Goal: Task Accomplishment & Management: Manage account settings

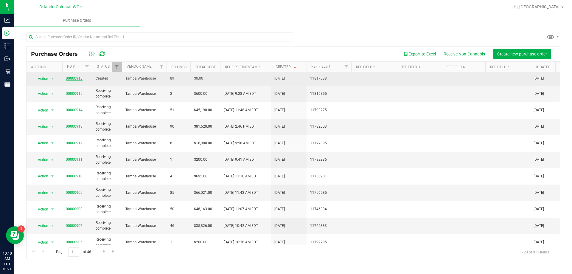
click at [72, 79] on link "00000916" at bounding box center [74, 78] width 17 height 4
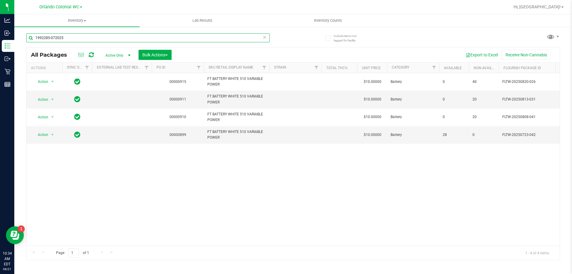
click at [84, 40] on input "1992285-072025" at bounding box center [148, 37] width 244 height 9
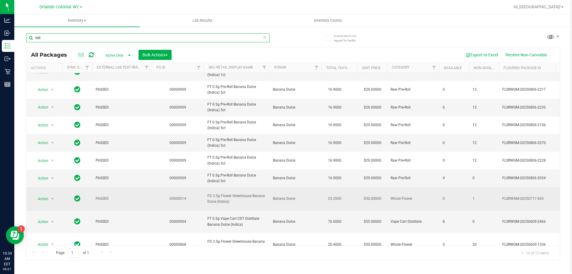
scroll to position [49, 0]
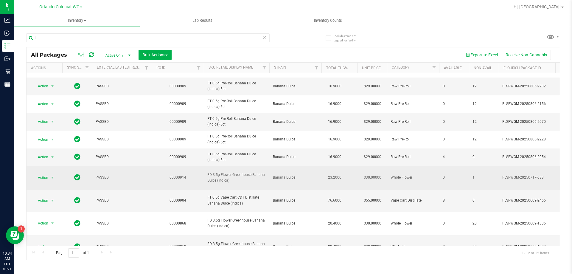
click at [231, 172] on span "FD 3.5g Flower Greenhouse Banana Dulce (Indica)" at bounding box center [236, 177] width 58 height 11
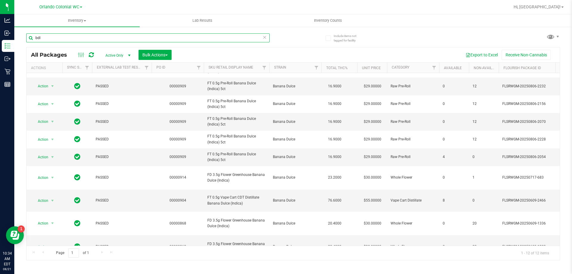
click at [113, 39] on input "bdl" at bounding box center [148, 37] width 244 height 9
paste input "SW-Colonial-Orlando-PCCU"
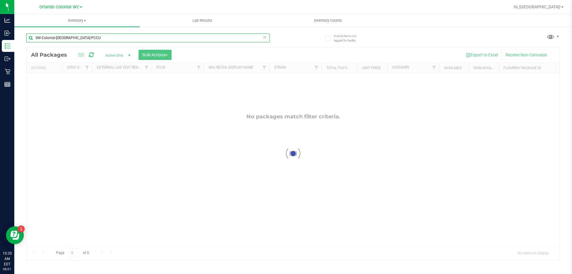
type input "SW-Colonial-Orlando-PCCU"
click at [218, 213] on div at bounding box center [294, 153] width 534 height 213
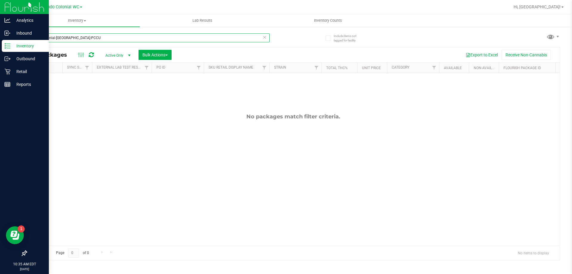
drag, startPoint x: 86, startPoint y: 39, endPoint x: 6, endPoint y: 50, distance: 80.9
click at [6, 49] on div "Analytics Inbound Inventory Outbound Retail Reports 10:35 AM EDT 08/21/2025 08/…" at bounding box center [286, 137] width 572 height 274
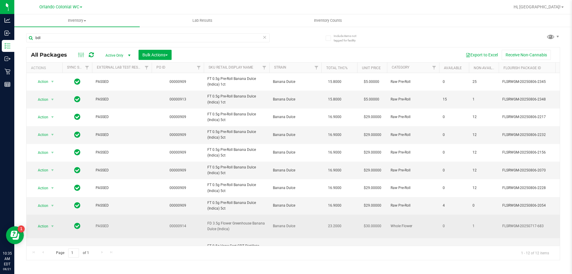
drag, startPoint x: 212, startPoint y: 219, endPoint x: 217, endPoint y: 222, distance: 6.4
click at [214, 221] on span "FD 3.5g Flower Greenhouse Banana Dulce (Indica)" at bounding box center [236, 226] width 58 height 11
click at [217, 222] on span "FD 3.5g Flower Greenhouse Banana Dulce (Indica)" at bounding box center [236, 226] width 58 height 11
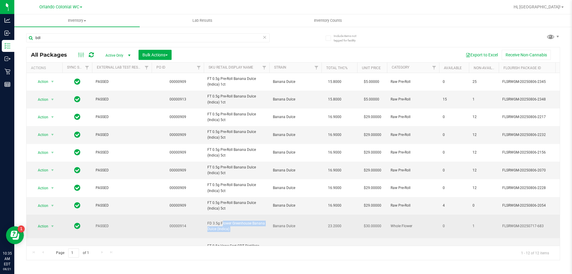
copy tr "FD 3.5g Flower Greenhouse Banana Dulce (Indica)"
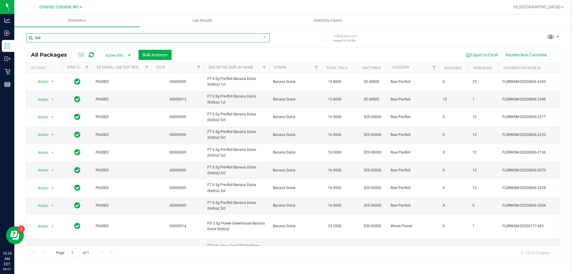
click at [110, 38] on input "bdl" at bounding box center [148, 37] width 244 height 9
paste input "FD 3.5g Flower Greenhouse Banana Dulce (Indica)"
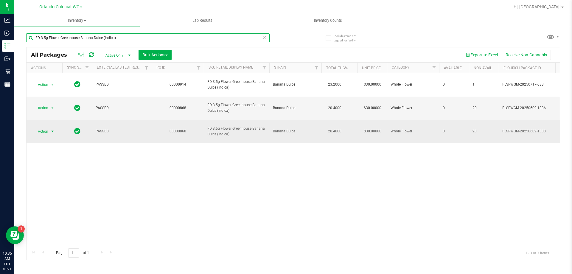
type input "FD 3.5g Flower Greenhouse Banana Dulce (Indica)"
click at [45, 127] on span "Action" at bounding box center [40, 131] width 16 height 8
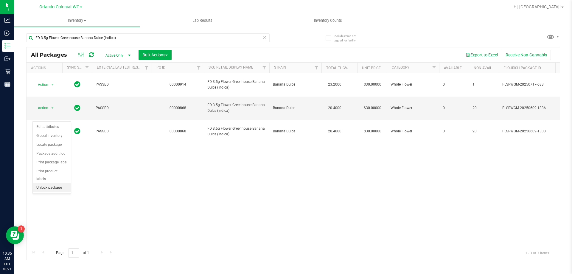
click at [49, 183] on li "Unlock package" at bounding box center [52, 187] width 38 height 9
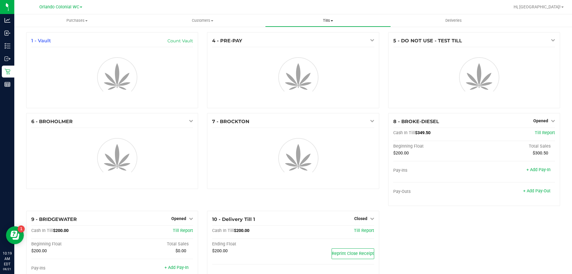
click at [332, 18] on span "Tills" at bounding box center [328, 20] width 125 height 5
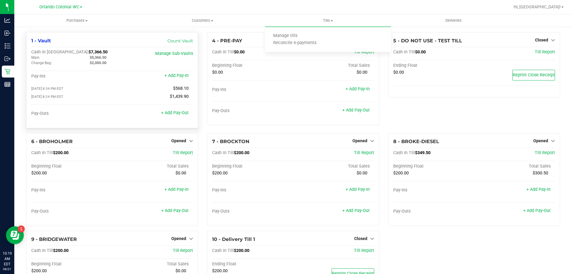
drag, startPoint x: 111, startPoint y: 56, endPoint x: 86, endPoint y: 56, distance: 25.0
click at [86, 56] on div "$5,366.50" at bounding box center [114, 57] width 58 height 5
copy span "$5,366.50"
click at [184, 113] on link "+ Add Pay-Out" at bounding box center [174, 112] width 27 height 5
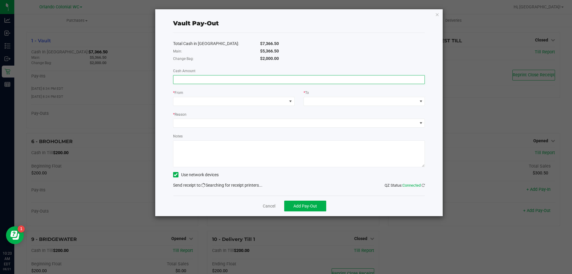
click at [239, 80] on input at bounding box center [299, 79] width 252 height 8
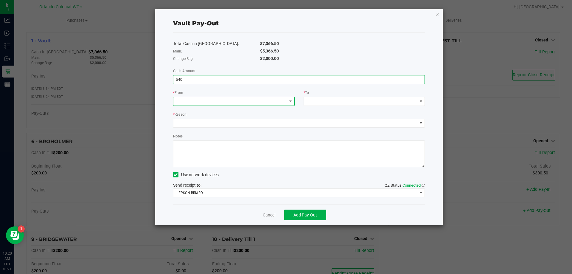
type input "$540.00"
click at [206, 99] on span at bounding box center [230, 101] width 114 height 8
click at [218, 126] on li "Change Bag (Vault)" at bounding box center [233, 128] width 121 height 12
click at [342, 103] on span at bounding box center [361, 101] width 114 height 8
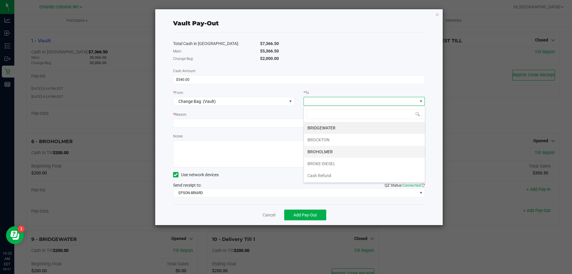
scroll to position [36, 0]
click at [339, 163] on li "Main (Vault)" at bounding box center [364, 164] width 121 height 12
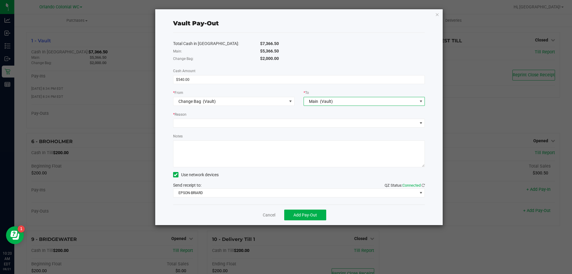
click at [222, 114] on div "* Reason" at bounding box center [299, 114] width 252 height 7
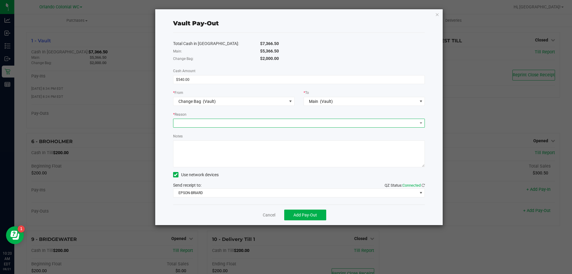
click at [218, 123] on span at bounding box center [295, 123] width 244 height 8
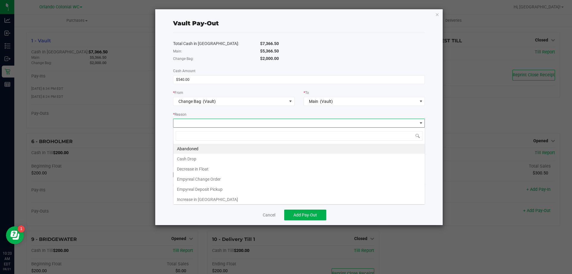
scroll to position [9, 252]
click at [232, 180] on li "Empyreal Change Order" at bounding box center [299, 179] width 252 height 10
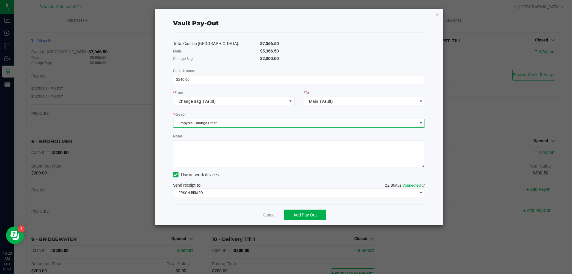
click at [234, 154] on textarea "Notes" at bounding box center [299, 153] width 252 height 27
type textarea "5"
type textarea "MO"
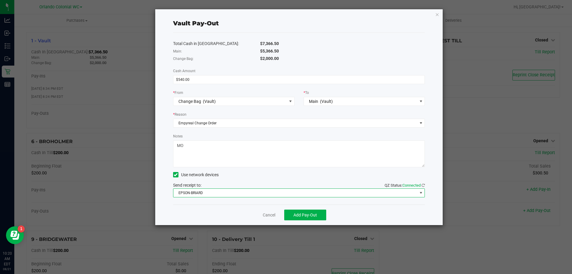
click at [264, 190] on span "EPSON-BRIARD" at bounding box center [295, 193] width 244 height 8
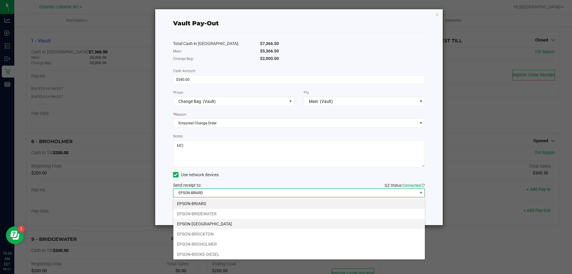
click at [199, 225] on li "EPSON-BRITTANY" at bounding box center [299, 224] width 252 height 10
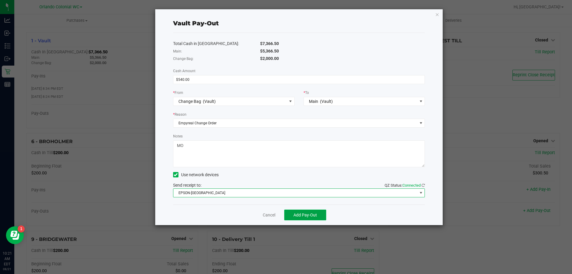
click at [313, 215] on span "Add Pay-Out" at bounding box center [306, 215] width 24 height 5
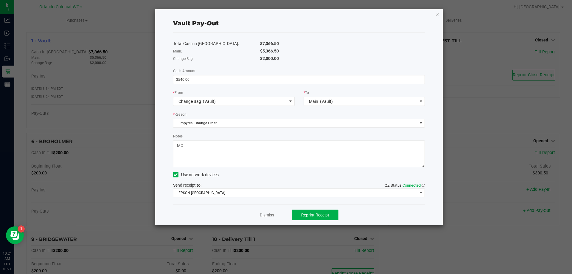
click at [272, 216] on link "Dismiss" at bounding box center [267, 215] width 14 height 6
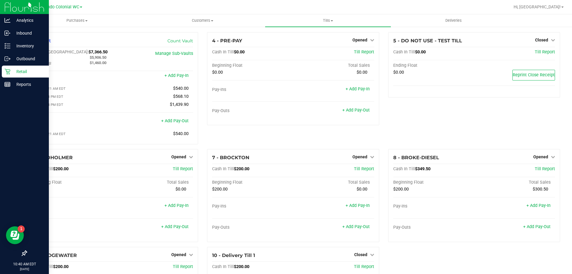
click at [7, 73] on icon at bounding box center [7, 72] width 6 height 6
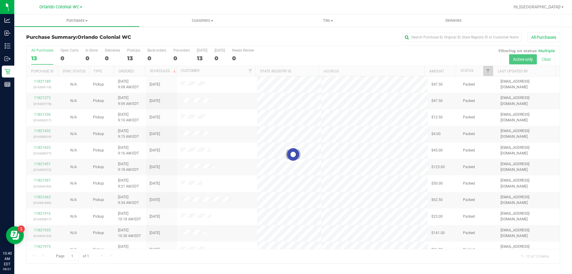
click at [550, 58] on div at bounding box center [294, 154] width 534 height 217
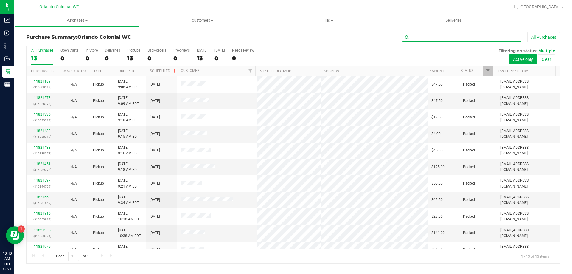
click at [473, 38] on input "text" at bounding box center [461, 37] width 119 height 9
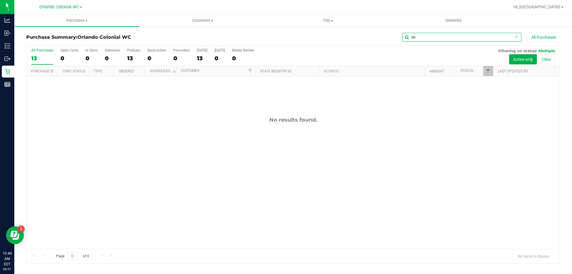
type input "d"
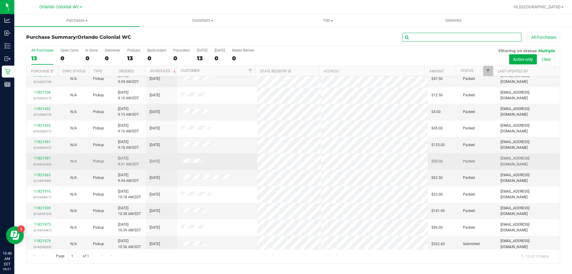
scroll to position [42, 0]
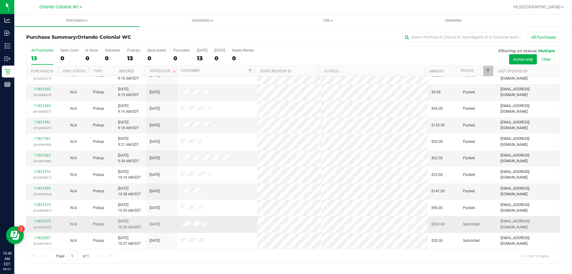
click at [39, 224] on div "11821979 (316230295)" at bounding box center [42, 224] width 24 height 11
click at [40, 222] on link "11821979" at bounding box center [42, 221] width 17 height 4
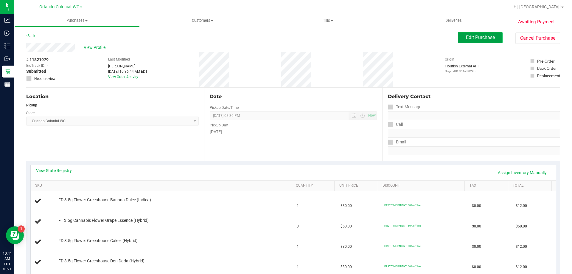
click at [471, 38] on span "Edit Purchase" at bounding box center [480, 38] width 29 height 6
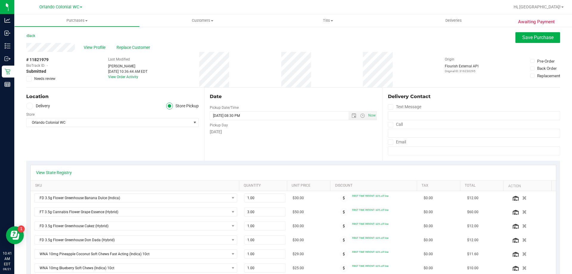
click at [95, 44] on div "View Profile Replace Customer" at bounding box center [293, 47] width 534 height 9
click at [93, 46] on span "View Profile" at bounding box center [96, 47] width 24 height 6
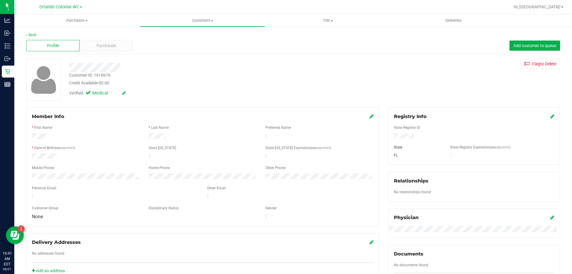
click at [372, 113] on div "Member Info * First Name * Last Name Preferred Name * Date of Birth (MM/DD/YYYY…" at bounding box center [202, 166] width 353 height 119
click at [370, 115] on icon at bounding box center [372, 116] width 4 height 5
click at [70, 223] on span "None" at bounding box center [82, 222] width 100 height 8
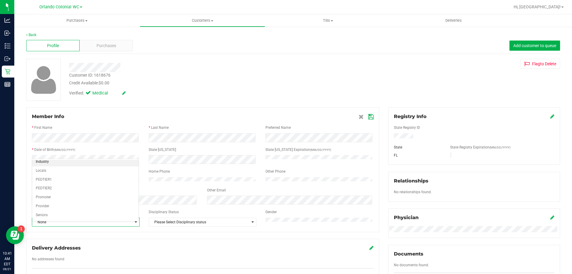
scroll to position [60, 0]
click at [78, 192] on li "Seniors" at bounding box center [85, 193] width 106 height 9
click at [368, 115] on icon at bounding box center [370, 116] width 5 height 5
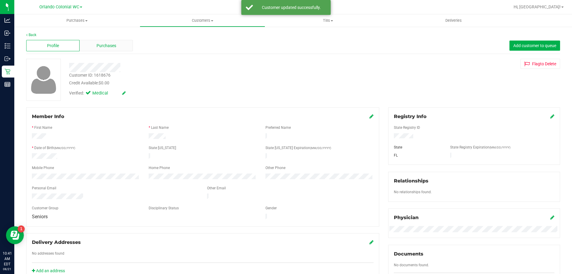
click at [119, 46] on div "Purchases" at bounding box center [106, 45] width 53 height 11
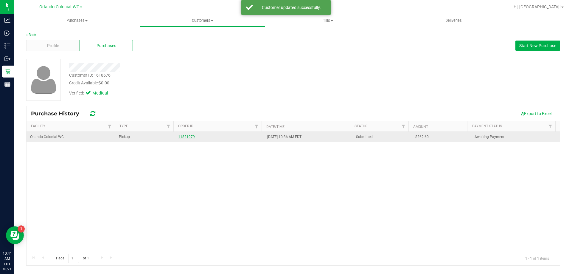
click at [184, 137] on link "11821979" at bounding box center [186, 137] width 17 height 4
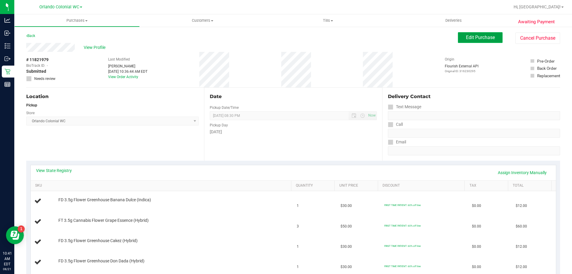
click at [485, 39] on span "Edit Purchase" at bounding box center [480, 38] width 29 height 6
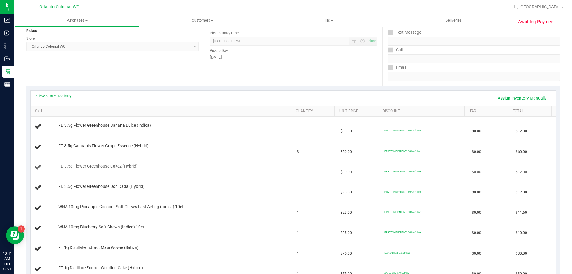
scroll to position [119, 0]
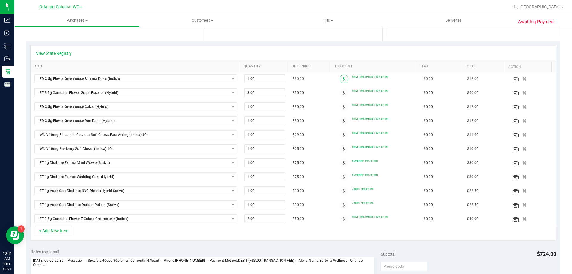
click at [341, 78] on span at bounding box center [344, 79] width 9 height 9
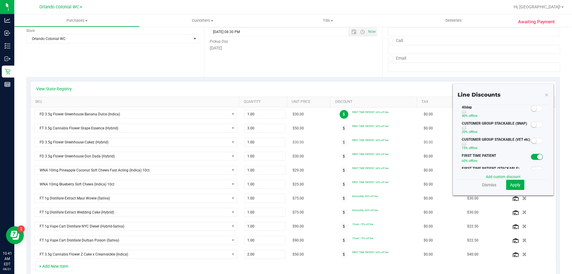
scroll to position [149, 0]
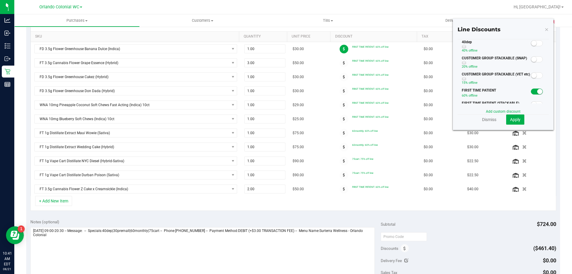
click at [533, 42] on span at bounding box center [537, 43] width 12 height 6
click at [517, 120] on button "Apply" at bounding box center [515, 119] width 18 height 10
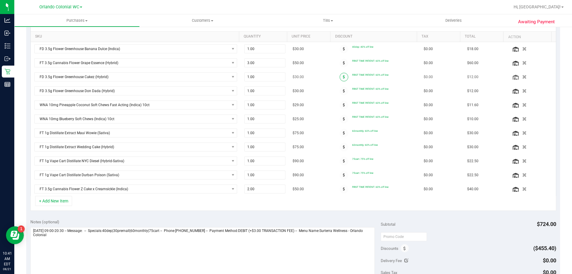
click at [340, 74] on span at bounding box center [344, 77] width 9 height 9
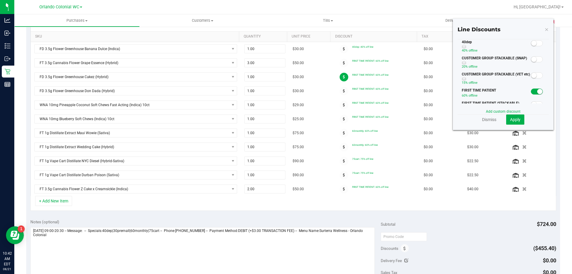
click at [532, 42] on small at bounding box center [534, 43] width 5 height 5
click at [511, 121] on span "Apply" at bounding box center [515, 119] width 10 height 5
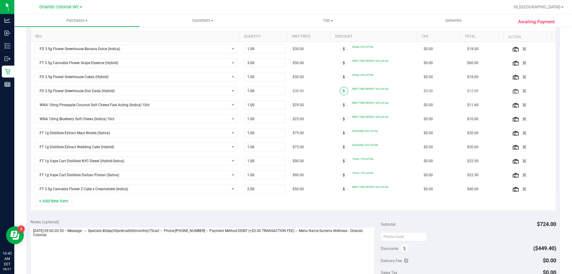
click at [343, 91] on icon at bounding box center [344, 91] width 2 height 4
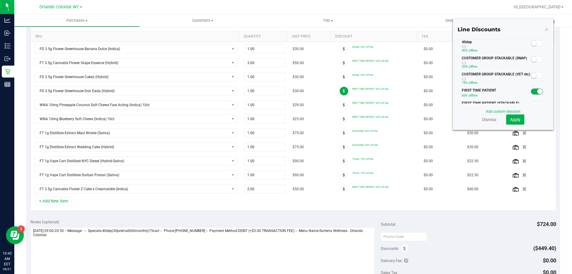
click at [534, 41] on span at bounding box center [537, 43] width 12 height 6
click at [515, 119] on span "Apply" at bounding box center [515, 119] width 10 height 5
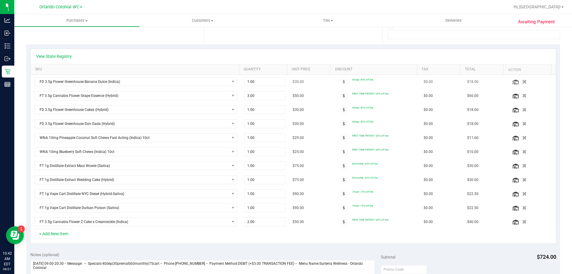
scroll to position [110, 0]
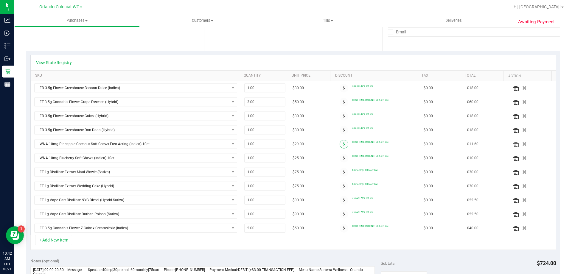
click at [340, 143] on span at bounding box center [344, 144] width 9 height 9
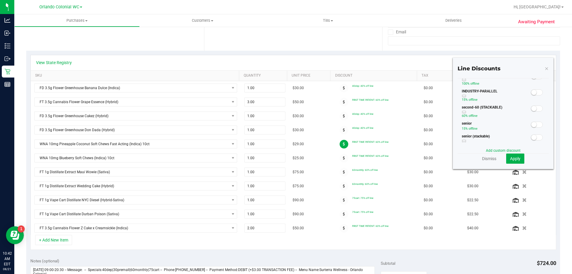
scroll to position [89, 0]
click at [532, 119] on small at bounding box center [534, 118] width 5 height 5
click at [531, 117] on span at bounding box center [537, 118] width 12 height 6
click at [532, 133] on small at bounding box center [534, 130] width 5 height 5
click at [513, 159] on span "Apply" at bounding box center [515, 158] width 10 height 5
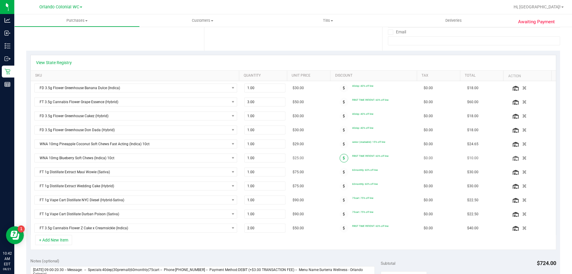
click at [340, 155] on span at bounding box center [344, 158] width 9 height 9
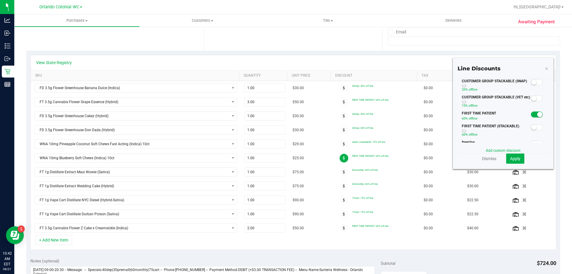
click at [532, 132] on div "FIRST TIME PATIENT (STACKABLE) 60% off line" at bounding box center [503, 131] width 91 height 16
click at [533, 129] on span at bounding box center [537, 127] width 12 height 6
click at [510, 162] on button "Apply" at bounding box center [515, 159] width 18 height 10
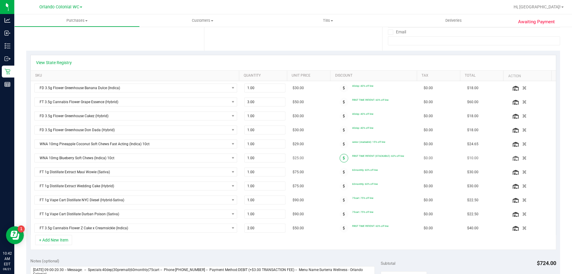
click at [343, 158] on icon at bounding box center [344, 158] width 2 height 4
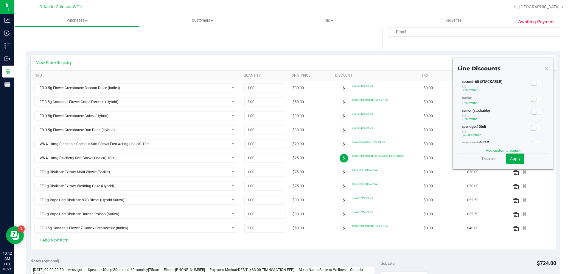
scroll to position [119, 0]
click at [533, 103] on span at bounding box center [537, 101] width 12 height 6
click at [515, 158] on span "Apply" at bounding box center [515, 158] width 10 height 5
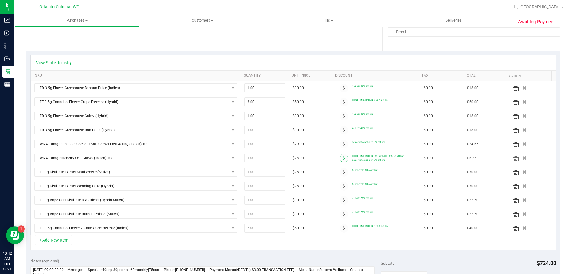
click at [340, 158] on span at bounding box center [344, 158] width 9 height 9
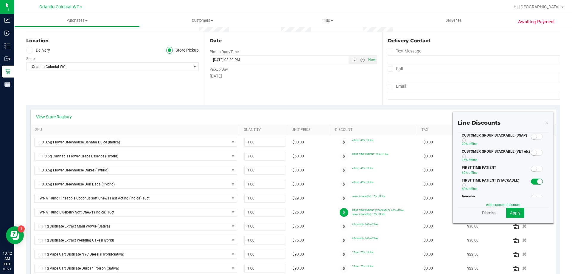
scroll to position [60, 0]
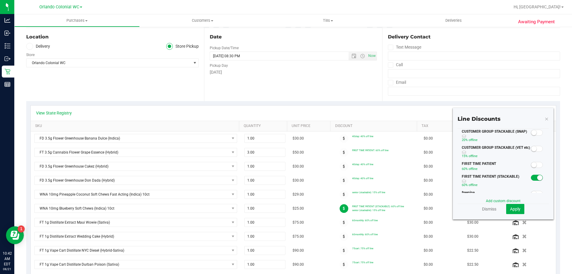
click at [537, 176] on small at bounding box center [539, 177] width 5 height 5
click at [512, 210] on span "Apply" at bounding box center [515, 209] width 10 height 5
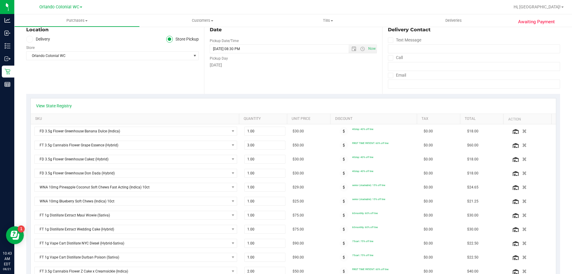
scroll to position [0, 0]
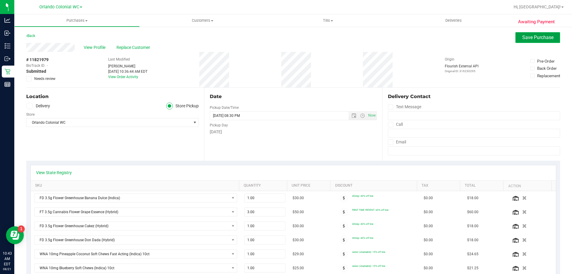
click at [533, 33] on button "Save Purchase" at bounding box center [538, 37] width 45 height 11
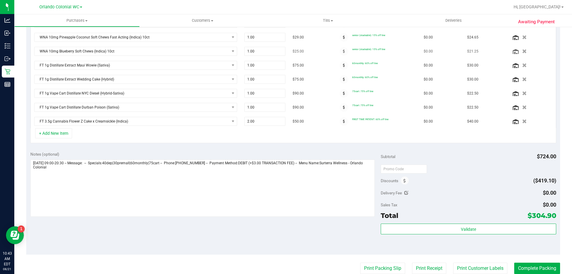
scroll to position [298, 0]
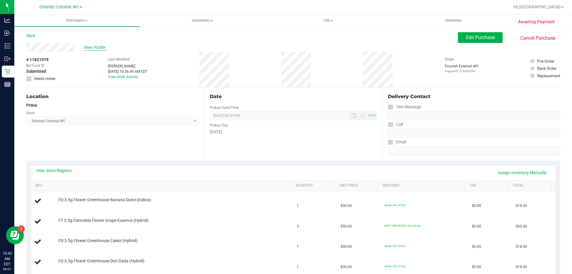
click at [101, 45] on span "View Profile" at bounding box center [96, 47] width 24 height 6
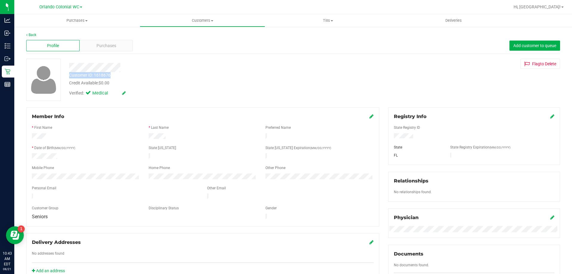
drag, startPoint x: 114, startPoint y: 76, endPoint x: 66, endPoint y: 77, distance: 48.3
click at [66, 77] on div "Customer ID: 1618676 Credit Available: $0.00" at bounding box center [201, 79] width 272 height 14
copy div "Customer ID: 1618676"
click at [114, 45] on span "Purchases" at bounding box center [107, 46] width 20 height 6
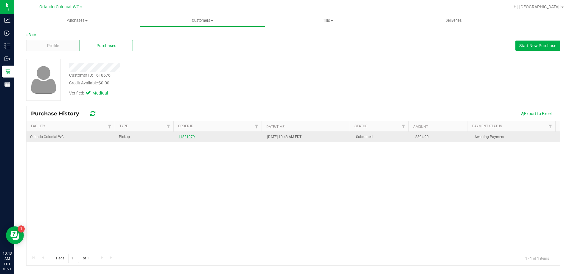
click at [184, 137] on link "11821979" at bounding box center [186, 137] width 17 height 4
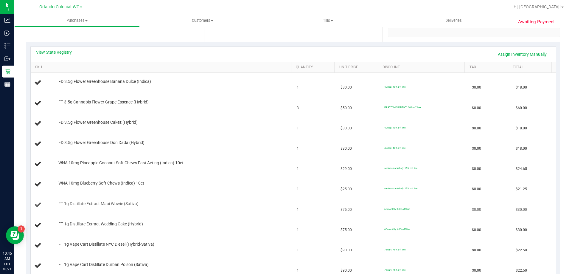
scroll to position [149, 0]
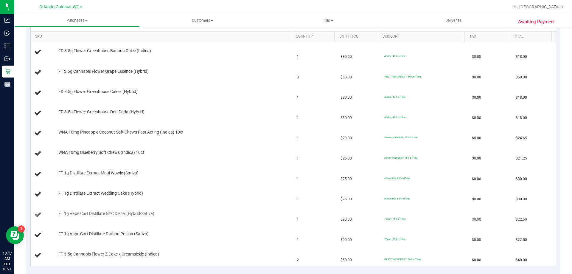
click at [277, 222] on td "FT 1g Vape Cart Distillate NYC Diesel (Hybrid-Sativa)" at bounding box center [162, 215] width 263 height 20
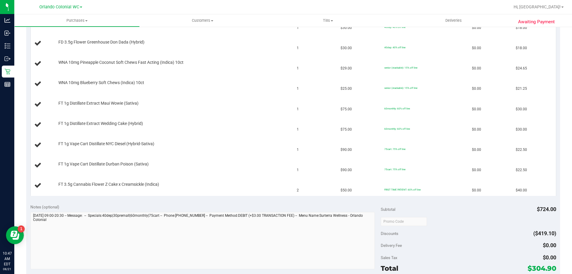
scroll to position [298, 0]
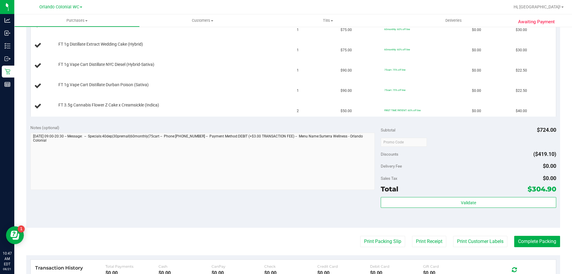
drag, startPoint x: 527, startPoint y: 188, endPoint x: 560, endPoint y: 192, distance: 33.4
click at [560, 192] on div "Awaiting Payment Back Edit Purchase Cancel Purchase View Profile # 11821979 Bio…" at bounding box center [293, 53] width 558 height 650
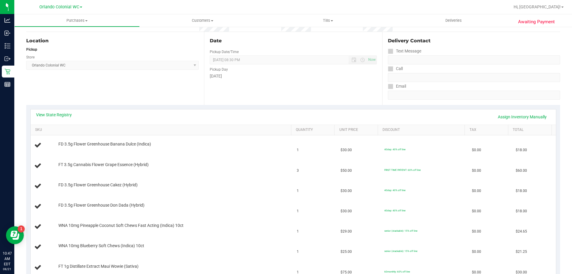
scroll to position [0, 0]
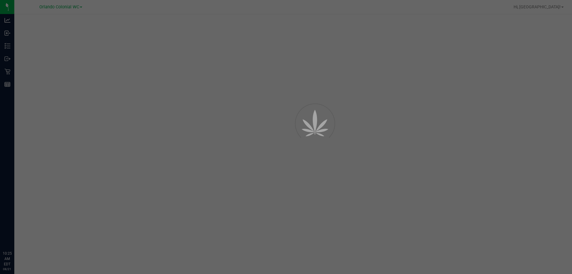
click at [10, 69] on div at bounding box center [286, 137] width 572 height 274
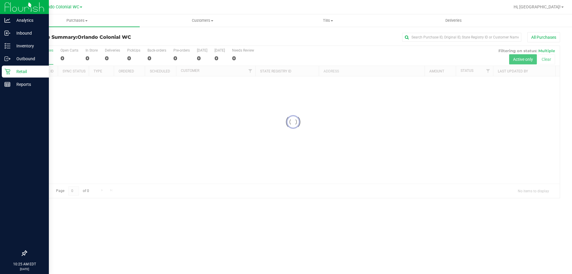
click at [11, 70] on p "Retail" at bounding box center [28, 71] width 36 height 7
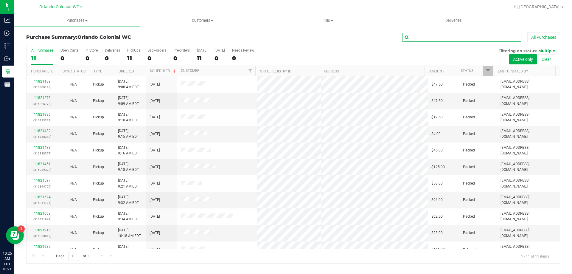
click at [434, 37] on input "text" at bounding box center [461, 37] width 119 height 9
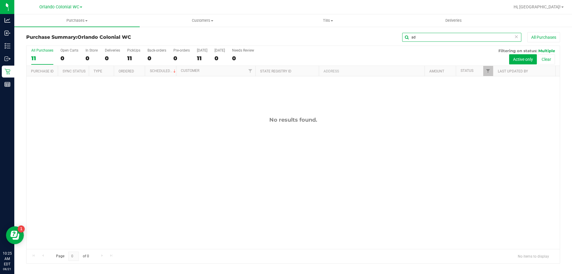
type input "a"
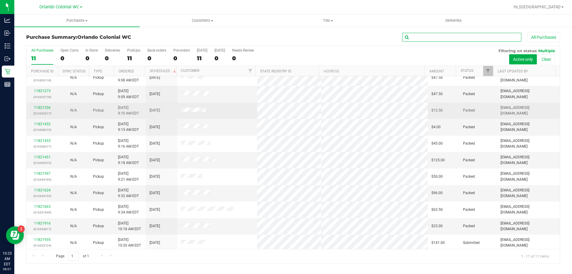
scroll to position [9, 0]
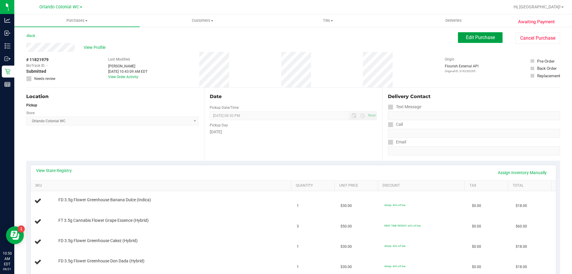
click at [471, 39] on span "Edit Purchase" at bounding box center [480, 38] width 29 height 6
click at [29, 80] on div "Purchases Summary of purchases Fulfillment All purchases Customers All customer…" at bounding box center [293, 144] width 558 height 260
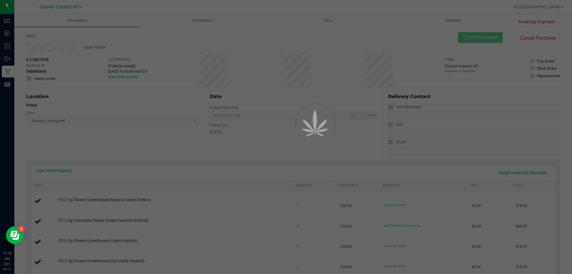
click at [29, 80] on div at bounding box center [286, 137] width 572 height 274
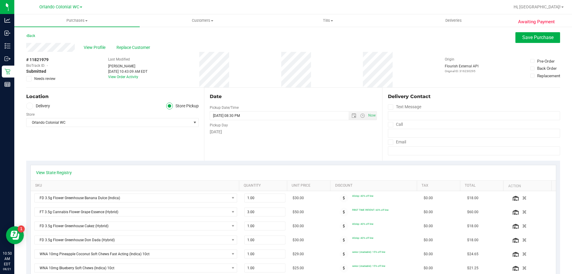
click at [29, 79] on icon at bounding box center [29, 79] width 4 height 0
click at [0, 0] on input "Needs review" at bounding box center [0, 0] width 0 height 0
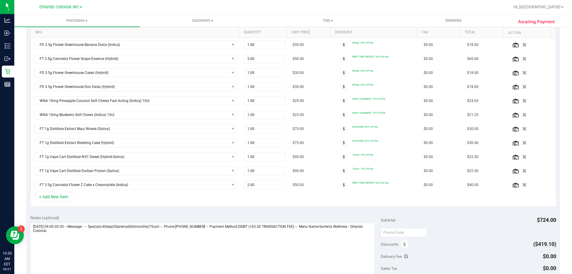
scroll to position [238, 0]
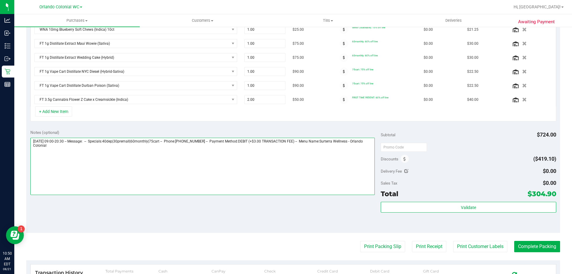
click at [236, 159] on textarea at bounding box center [202, 166] width 345 height 57
click at [121, 165] on textarea at bounding box center [202, 166] width 345 height 57
paste textarea "first time deal threshold is $250... We did notice the eligibility for the seni…"
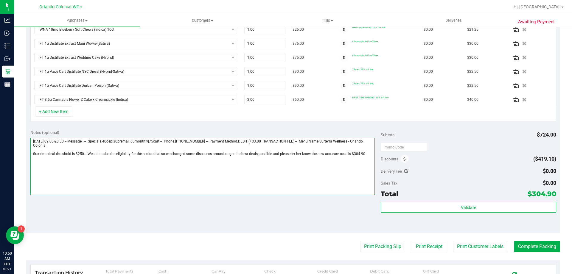
drag, startPoint x: 270, startPoint y: 153, endPoint x: 307, endPoint y: 154, distance: 37.0
click at [307, 154] on textarea at bounding box center [202, 166] width 345 height 57
click at [337, 149] on textarea at bounding box center [202, 166] width 345 height 57
click at [332, 153] on textarea at bounding box center [202, 166] width 345 height 57
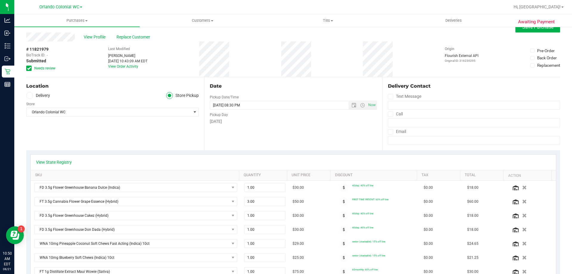
scroll to position [0, 0]
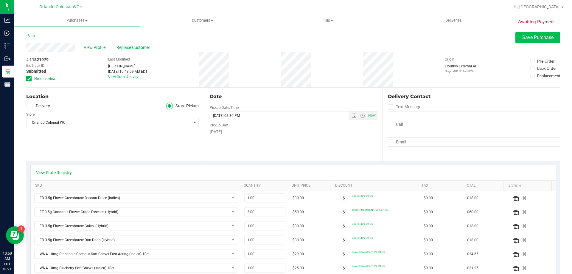
type textarea "[DATE] 09:00-20:30 -- Message: -- Specials:40dep|30premall|60monthly|75cart -- …"
click at [523, 38] on span "Save Purchase" at bounding box center [538, 38] width 31 height 6
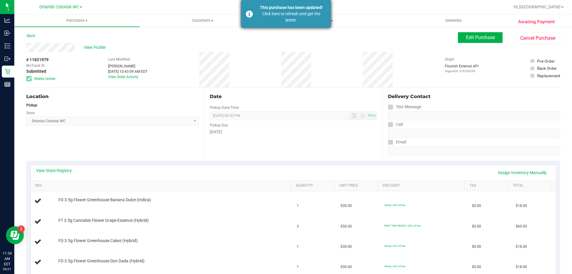
click at [312, 11] on div "Click here to refresh and get the latest." at bounding box center [291, 17] width 70 height 13
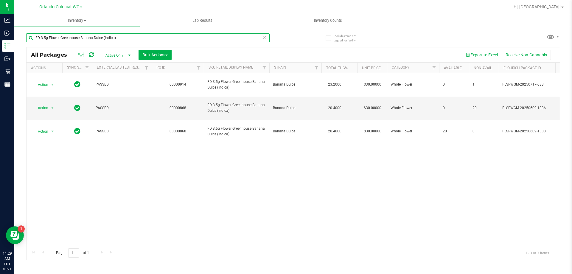
click at [145, 40] on input "FD 3.5g Flower Greenhouse Banana Dulce (Indica)" at bounding box center [148, 37] width 244 height 9
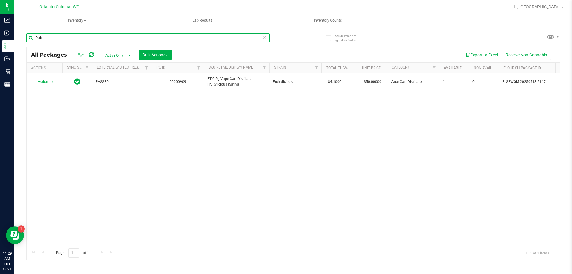
click at [63, 34] on input "fruit" at bounding box center [148, 37] width 244 height 9
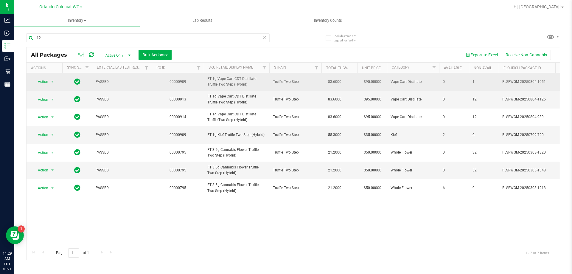
click at [229, 82] on span "FT 1g Vape Cart CDT Distillate Truffle Two Step (Hybrid)" at bounding box center [236, 81] width 58 height 11
copy tr "FT 1g Vape Cart CDT Distillate Truffle Two Step (Hybrid)"
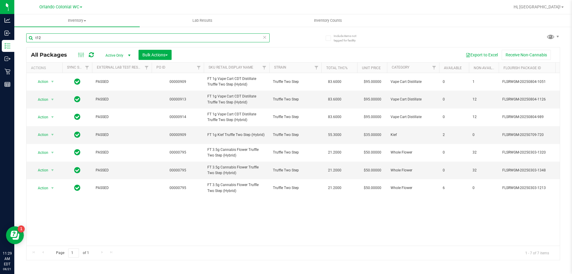
click at [128, 38] on input "t12" at bounding box center [148, 37] width 244 height 9
paste input "FT 1g Vape Cart CDT Distillate Truffle Two Step (Hybrid)"
click at [128, 38] on input "t12" at bounding box center [148, 37] width 244 height 9
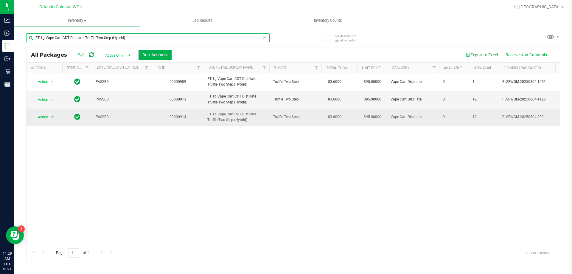
type input "FT 1g Vape Cart CDT Distillate Truffle Two Step (Hybrid)"
click at [39, 118] on span "Action" at bounding box center [40, 117] width 16 height 8
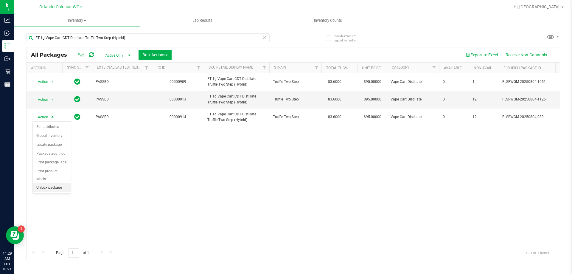
click at [52, 183] on li "Unlock package" at bounding box center [52, 187] width 38 height 9
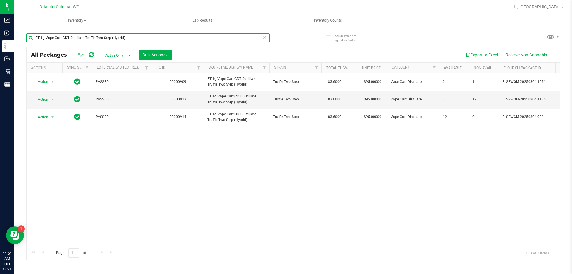
click at [137, 38] on input "FT 1g Vape Cart CDT Distillate Truffle Two Step (Hybrid)" at bounding box center [148, 37] width 244 height 9
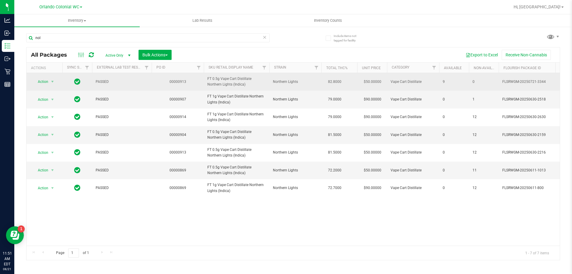
click at [233, 75] on td "FT 0.5g Vape Cart Distillate Northern Lights (Indica)" at bounding box center [237, 82] width 66 height 18
click at [232, 77] on span "FT 0.5g Vape Cart Distillate Northern Lights (Indica)" at bounding box center [236, 81] width 58 height 11
copy tr "FT 0.5g Vape Cart Distillate Northern Lights (Indica)"
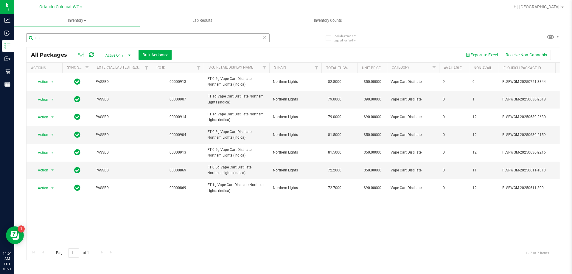
drag, startPoint x: 133, startPoint y: 32, endPoint x: 129, endPoint y: 39, distance: 8.2
click at [133, 33] on div "nol" at bounding box center [159, 37] width 267 height 19
click at [129, 39] on input "nol" at bounding box center [148, 37] width 244 height 9
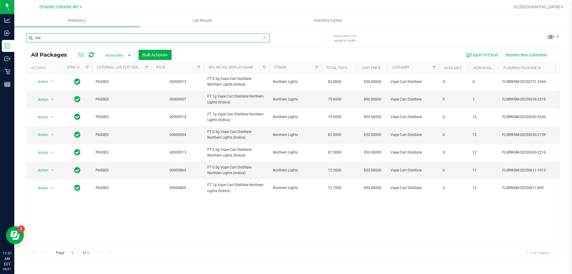
paste input "FT 0.5g Vape Cart Distillate Northern Lights (Indica)"
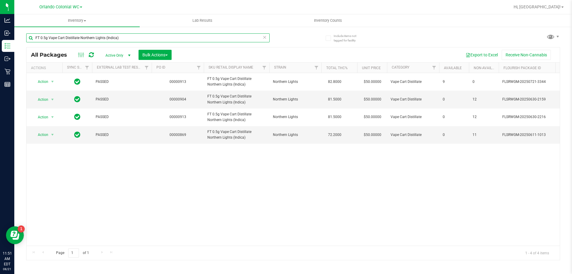
click at [46, 37] on input "FT 0.5g Vape Cart Distillate Northern Lights (Indica)" at bounding box center [148, 37] width 244 height 9
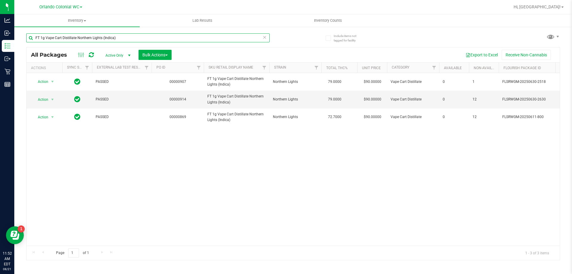
type input "FT 1g Vape Cart Distillate Northern Lights (Indica)"
click at [40, 98] on span "Action" at bounding box center [40, 99] width 16 height 8
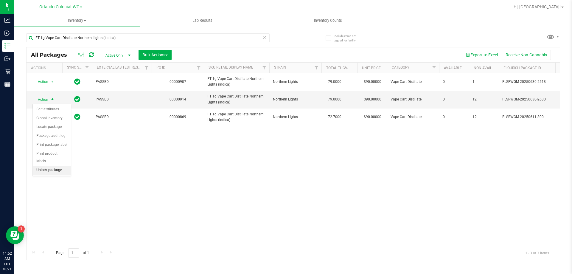
click at [47, 166] on li "Unlock package" at bounding box center [52, 170] width 38 height 9
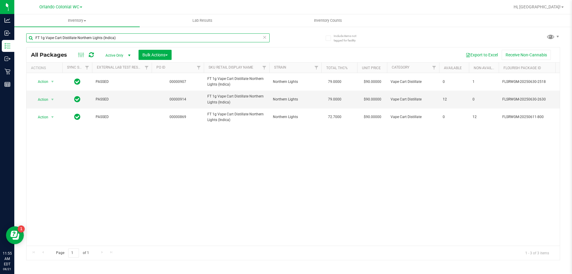
click at [141, 38] on input "FT 1g Vape Cart Distillate Northern Lights (Indica)" at bounding box center [148, 37] width 244 height 9
type input "lunar sm"
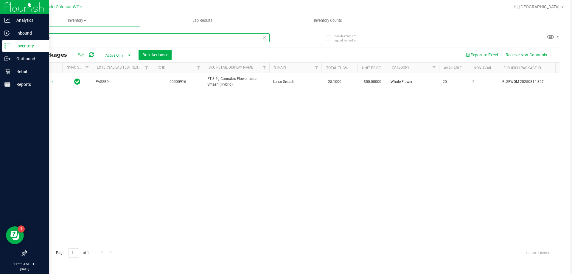
drag, startPoint x: 123, startPoint y: 35, endPoint x: 0, endPoint y: 47, distance: 123.4
click at [0, 47] on div "Analytics Inbound Inventory Outbound Retail Reports 11:55 AM EDT 08/21/2025 08/…" at bounding box center [286, 137] width 572 height 274
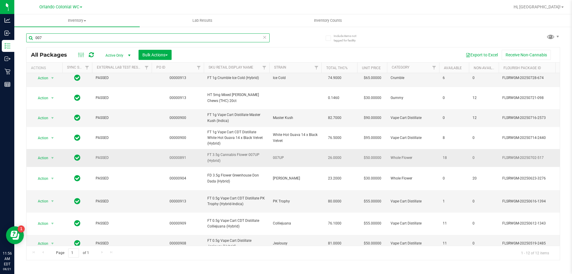
scroll to position [63, 0]
click at [228, 151] on span "FT 3.5g Cannabis Flower 007UP (Hybrid)" at bounding box center [236, 156] width 58 height 11
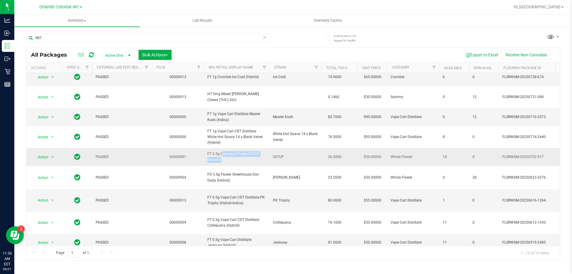
click at [228, 151] on span "FT 3.5g Cannabis Flower 007UP (Hybrid)" at bounding box center [236, 156] width 58 height 11
copy tr "FT 3.5g Cannabis Flower 007UP (Hybrid)"
click at [148, 33] on input "007" at bounding box center [148, 37] width 244 height 9
click at [148, 34] on input "007" at bounding box center [148, 37] width 244 height 9
paste input "FT 3.5g Cannabis Flower 007UP (Hybrid)"
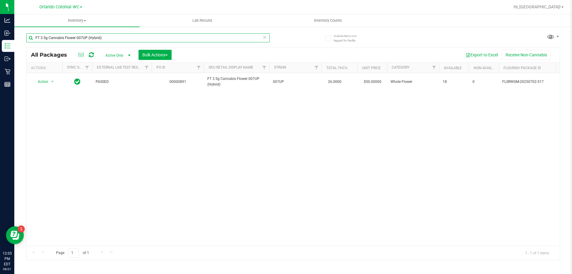
type input "FT 3.5g Cannabis Flower 007UP (Hybrid)"
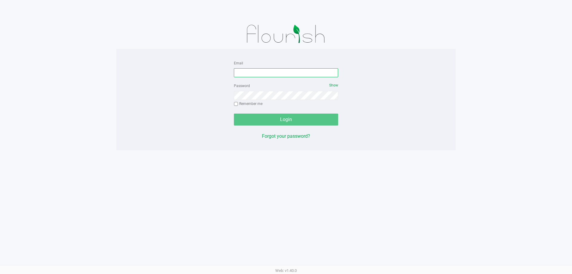
click at [270, 69] on input "Email" at bounding box center [286, 72] width 104 height 9
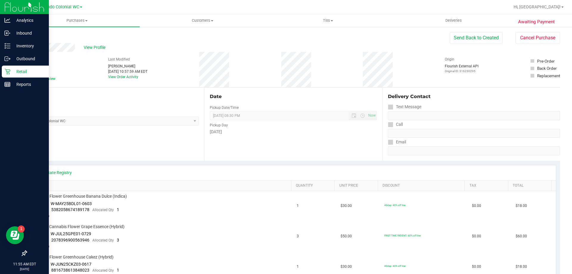
click at [13, 72] on p "Retail" at bounding box center [28, 71] width 36 height 7
